Goal: Find specific fact: Find specific fact

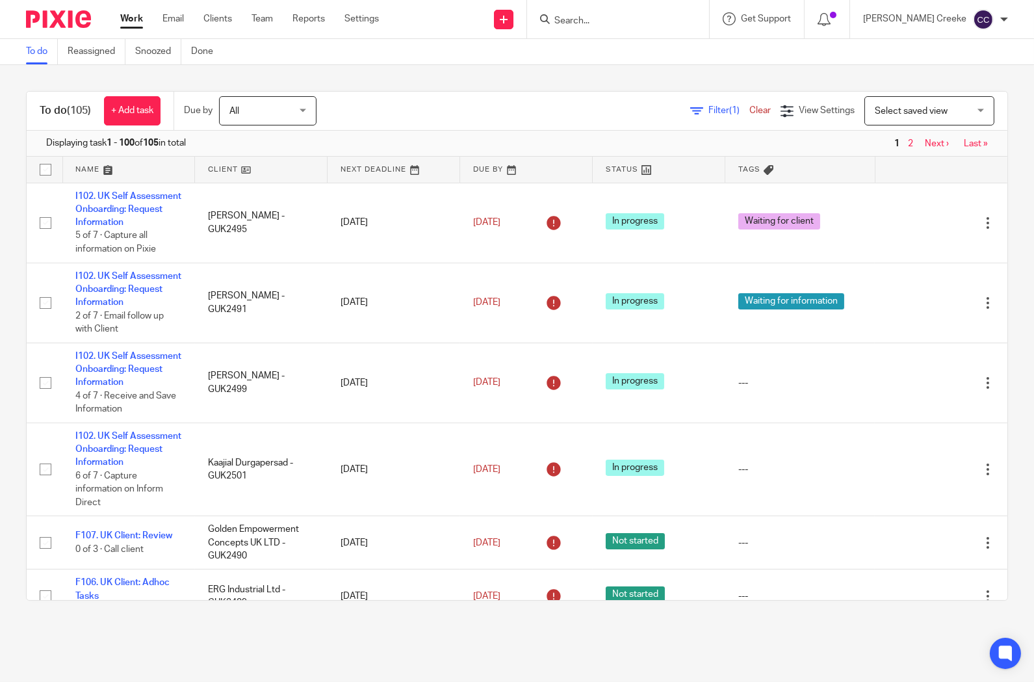
click at [611, 17] on input "Search" at bounding box center [611, 22] width 117 height 12
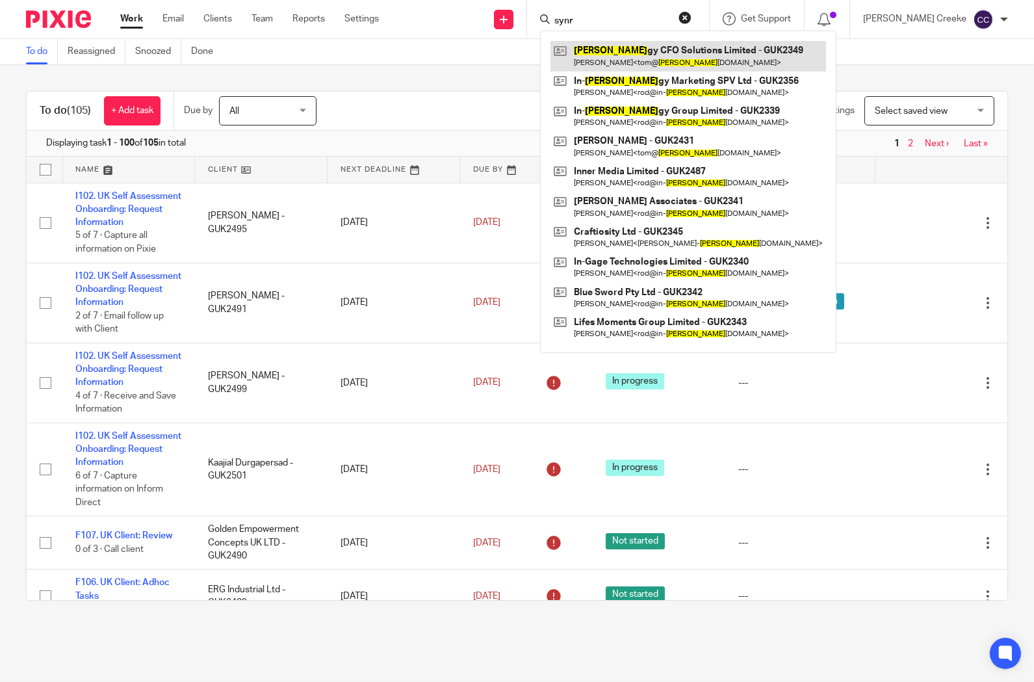
type input "synr"
click at [634, 41] on link at bounding box center [688, 56] width 276 height 30
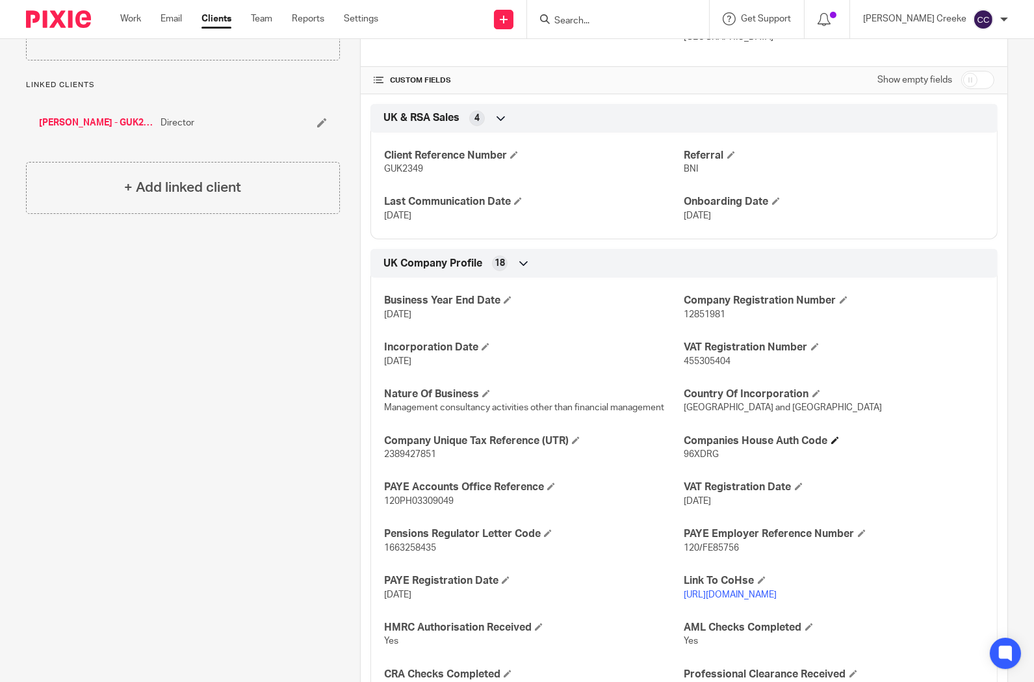
scroll to position [289, 0]
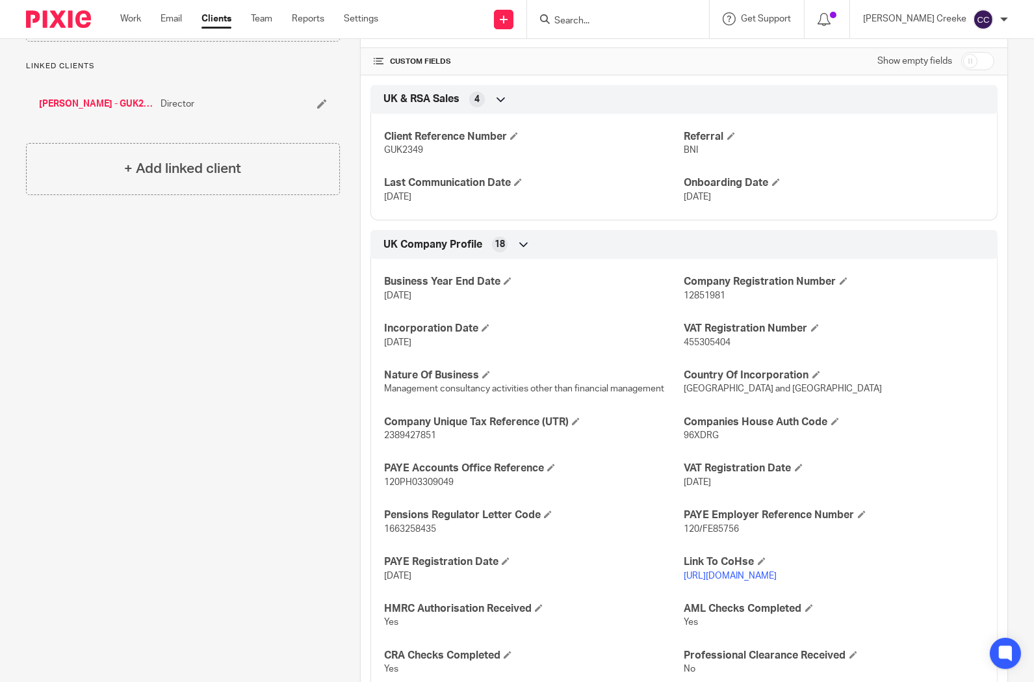
click at [708, 344] on span "455305404" at bounding box center [707, 342] width 47 height 9
click at [707, 343] on span "455305404" at bounding box center [707, 342] width 47 height 9
copy span "455305404"
